Goal: Use online tool/utility: Use online tool/utility

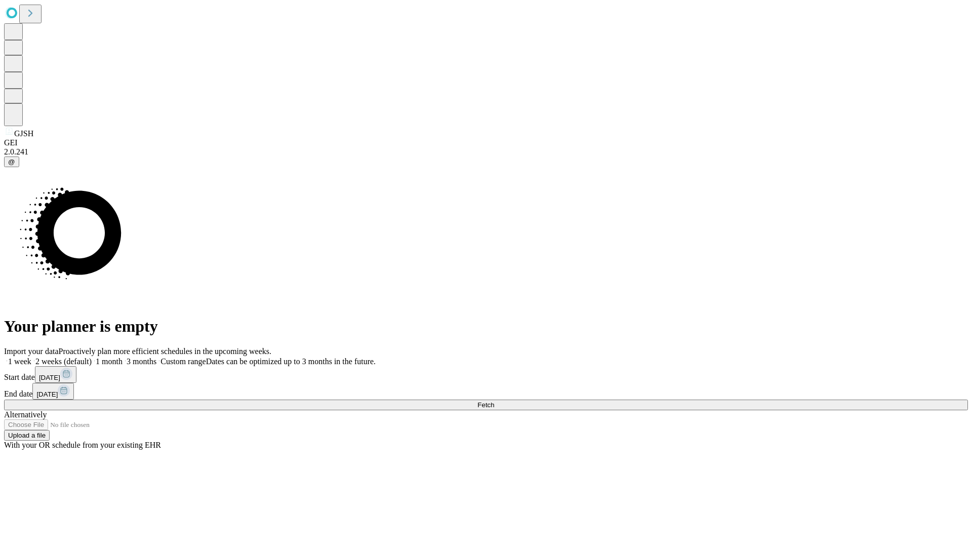
click at [494, 401] on span "Fetch" at bounding box center [485, 405] width 17 height 8
